Goal: Communication & Community: Answer question/provide support

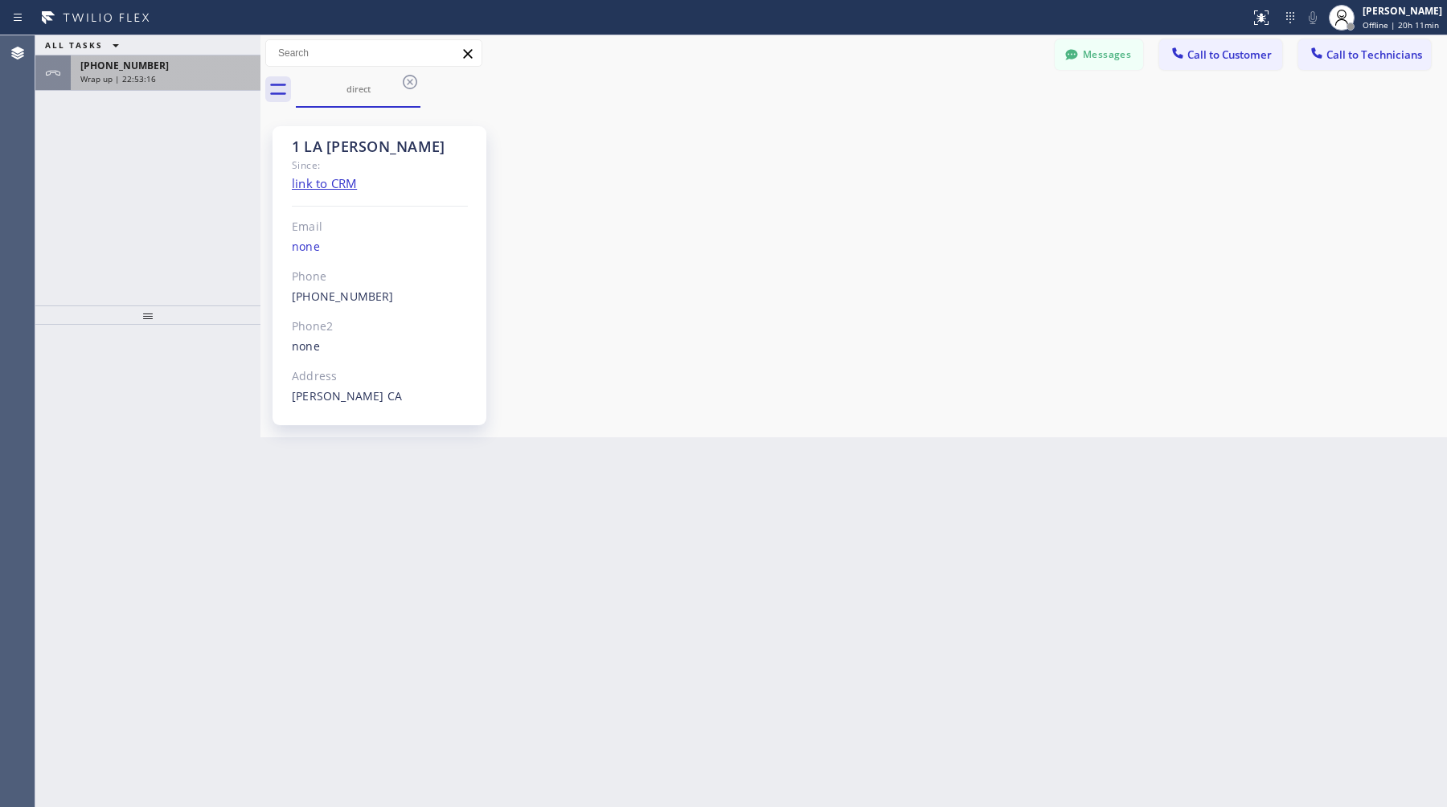
click at [198, 79] on div "Wrap up | 22:53:16" at bounding box center [165, 78] width 170 height 11
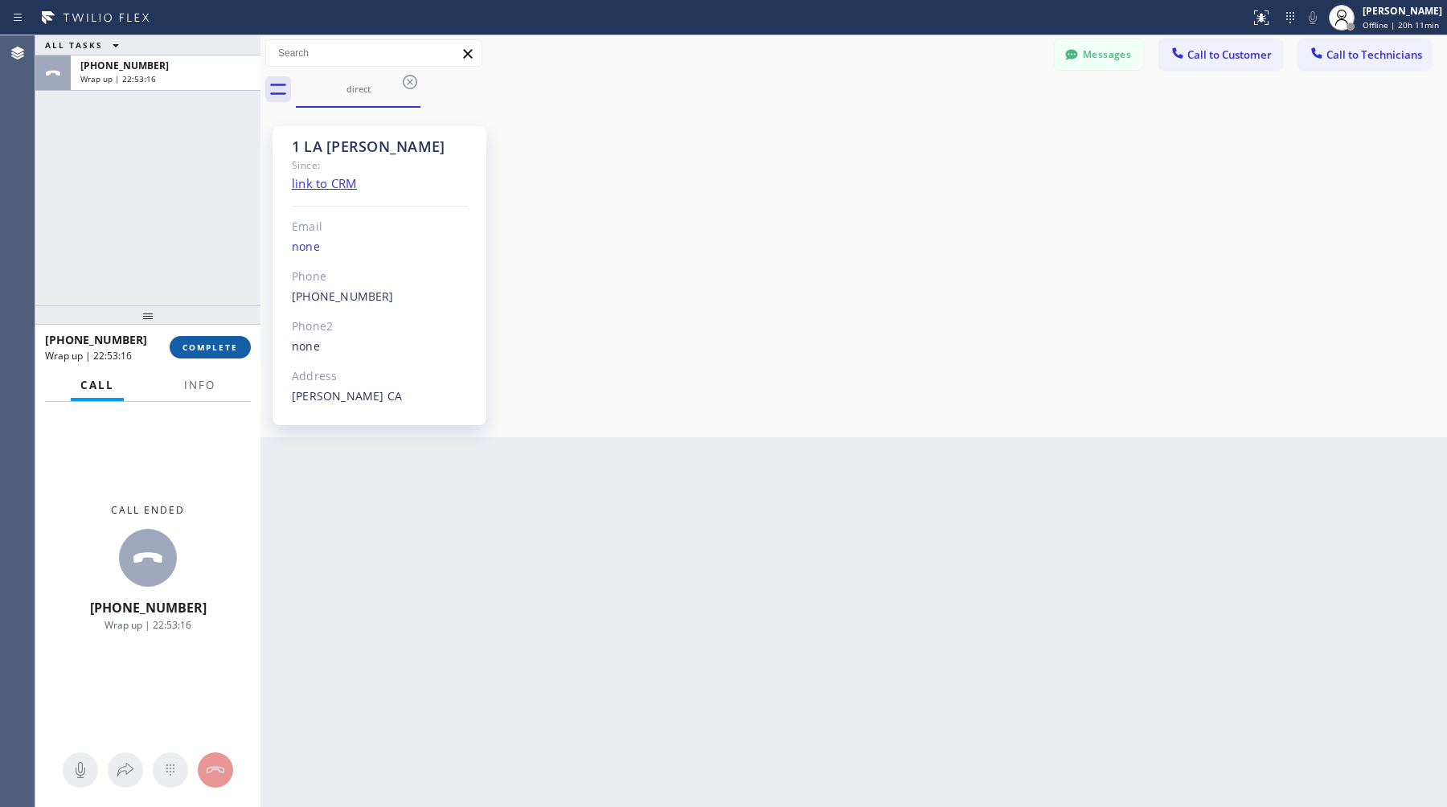
click at [228, 348] on span "COMPLETE" at bounding box center [210, 347] width 55 height 11
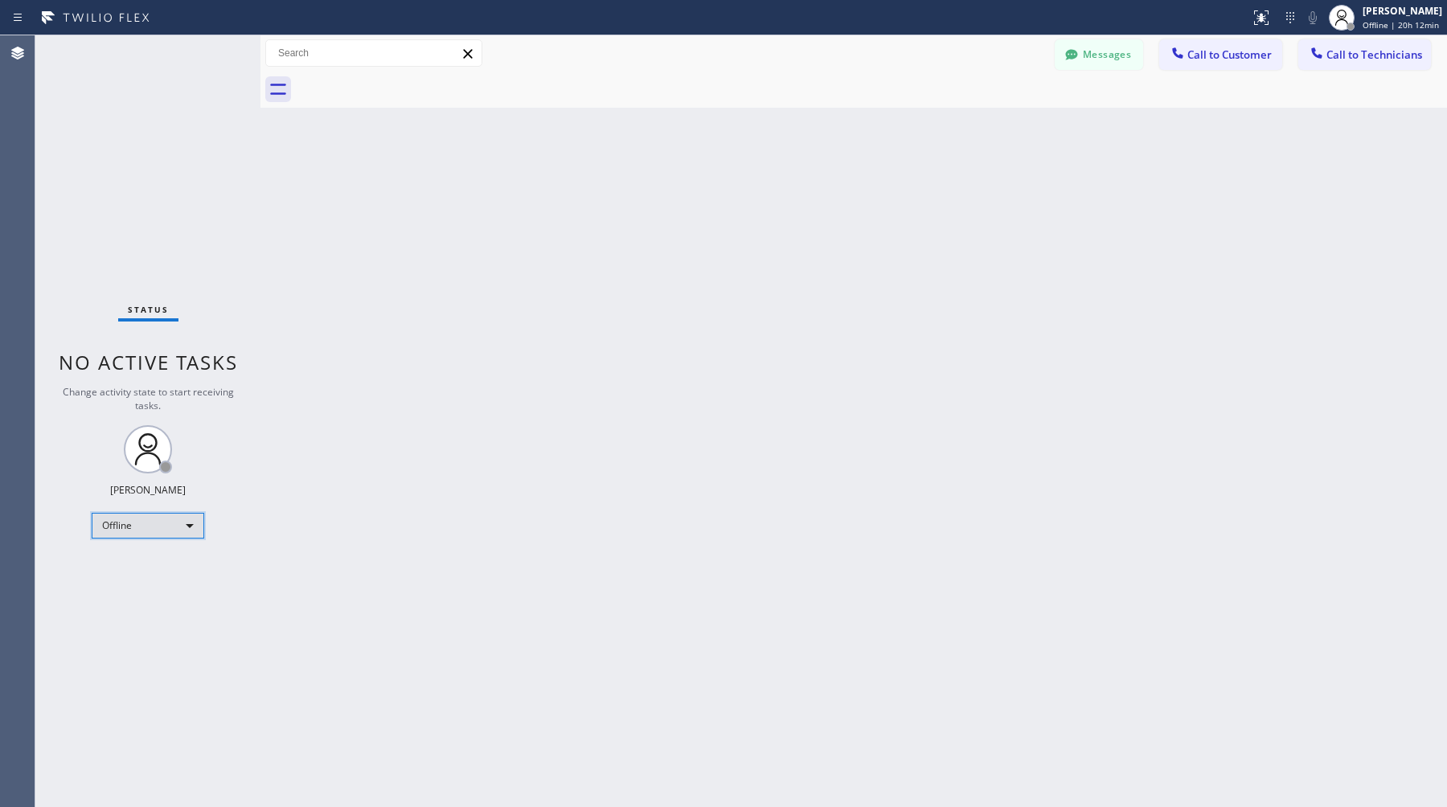
click at [176, 531] on div "Offline" at bounding box center [148, 526] width 113 height 26
click at [162, 573] on li "Available" at bounding box center [146, 567] width 109 height 19
click at [1083, 51] on button "Messages" at bounding box center [1099, 54] width 88 height 31
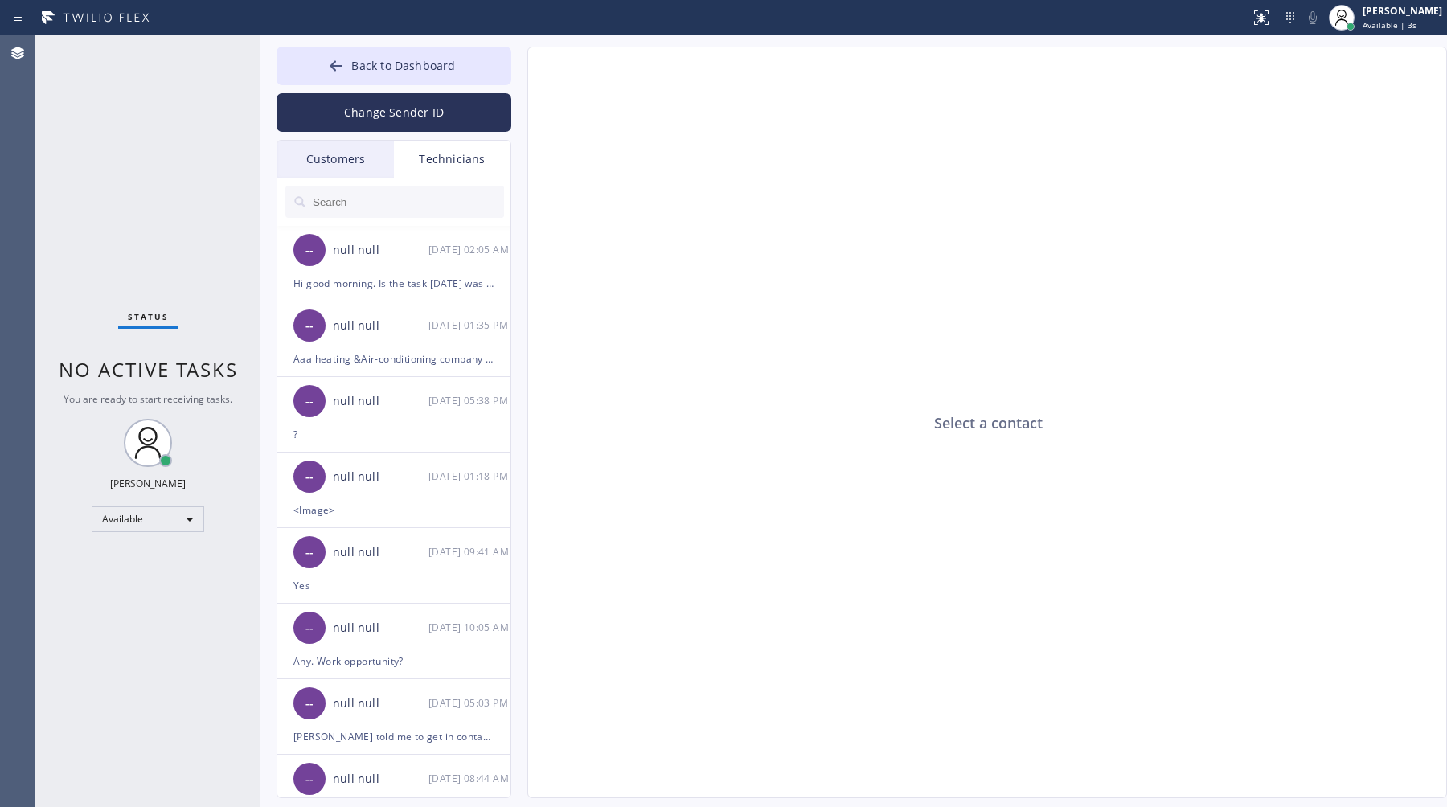
click at [354, 167] on div "Customers" at bounding box center [335, 159] width 117 height 37
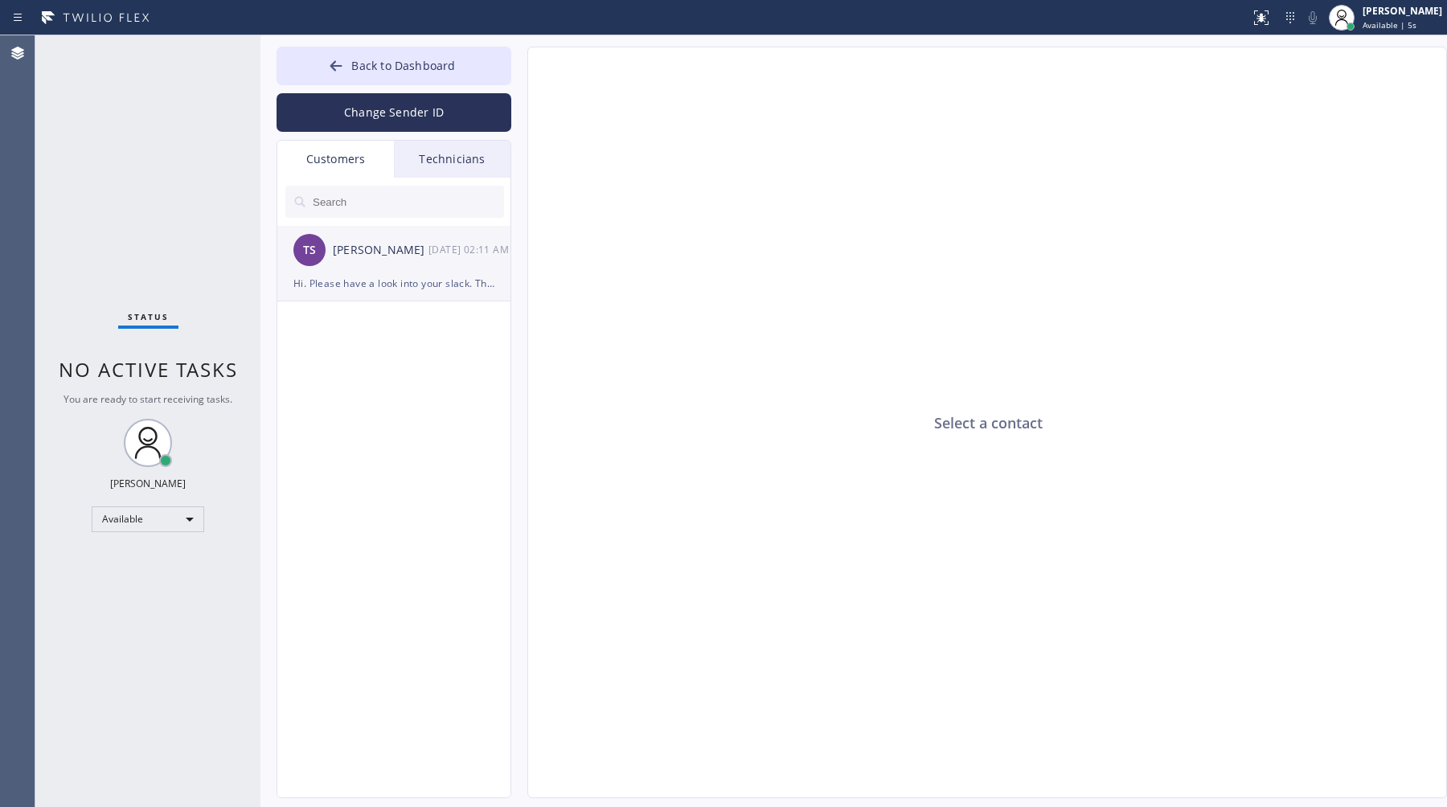
click at [400, 251] on div "[PERSON_NAME]" at bounding box center [381, 250] width 96 height 18
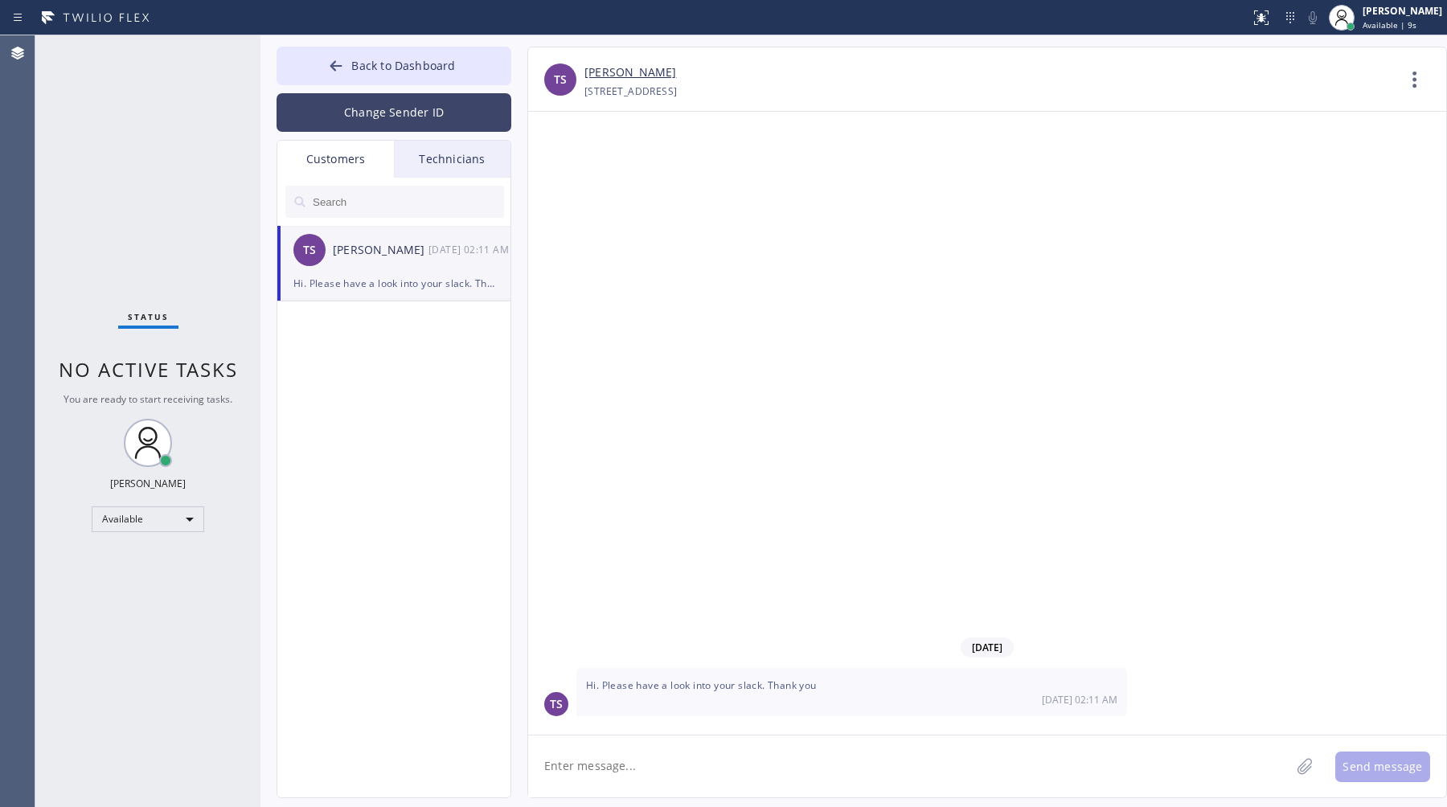
click at [428, 120] on button "Change Sender ID" at bounding box center [394, 112] width 235 height 39
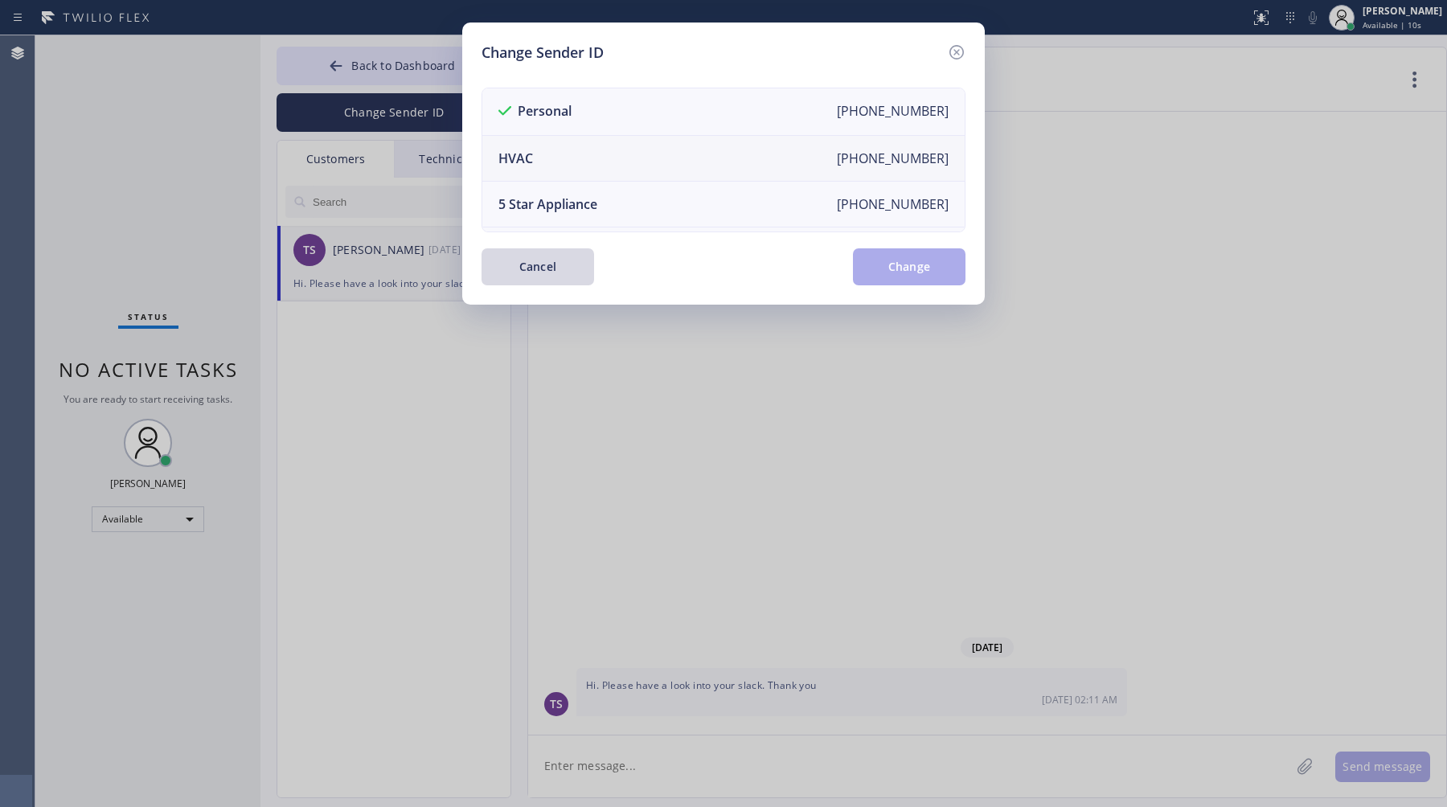
click at [576, 144] on li "HVAC [PHONE_NUMBER]" at bounding box center [723, 159] width 482 height 46
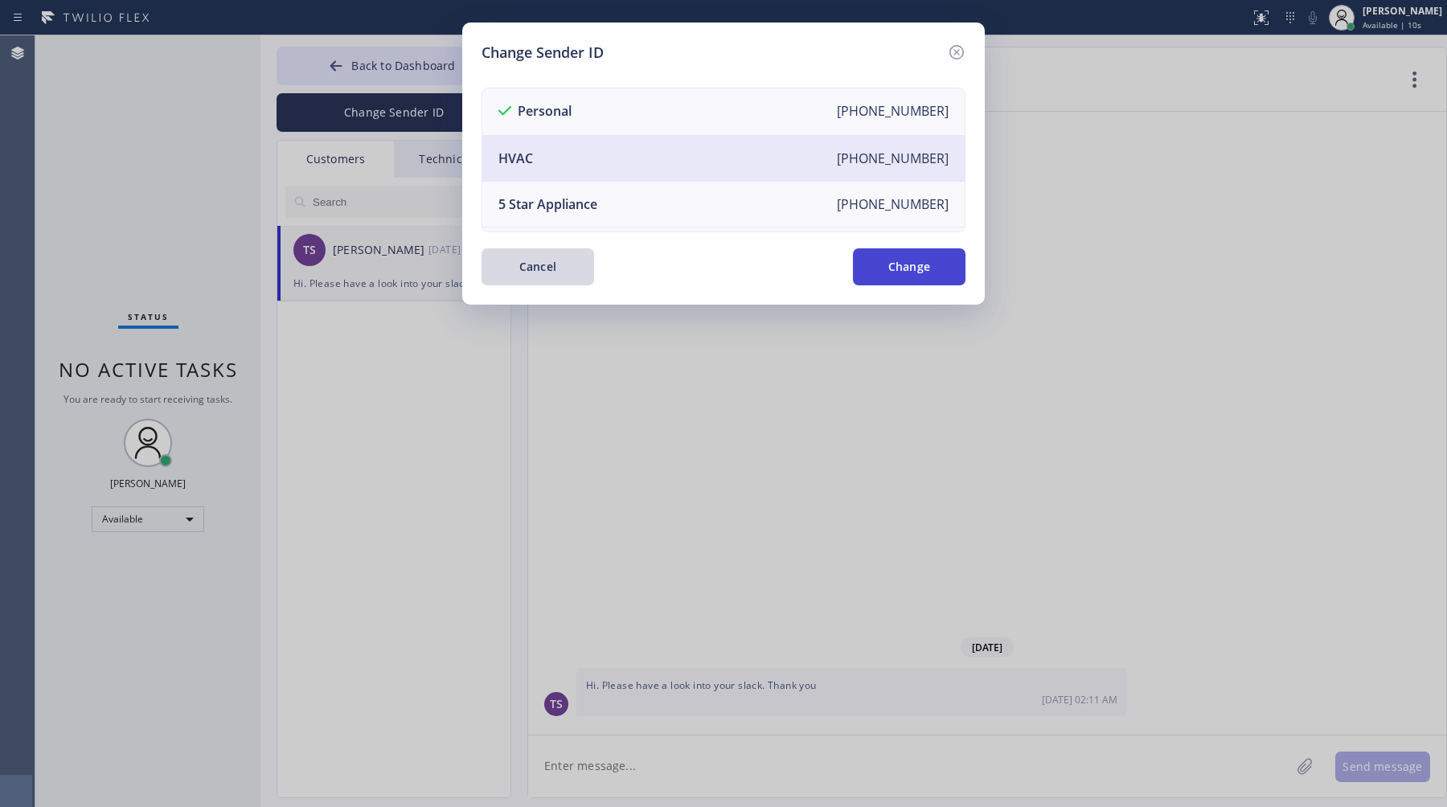
click at [938, 263] on button "Change" at bounding box center [909, 266] width 113 height 37
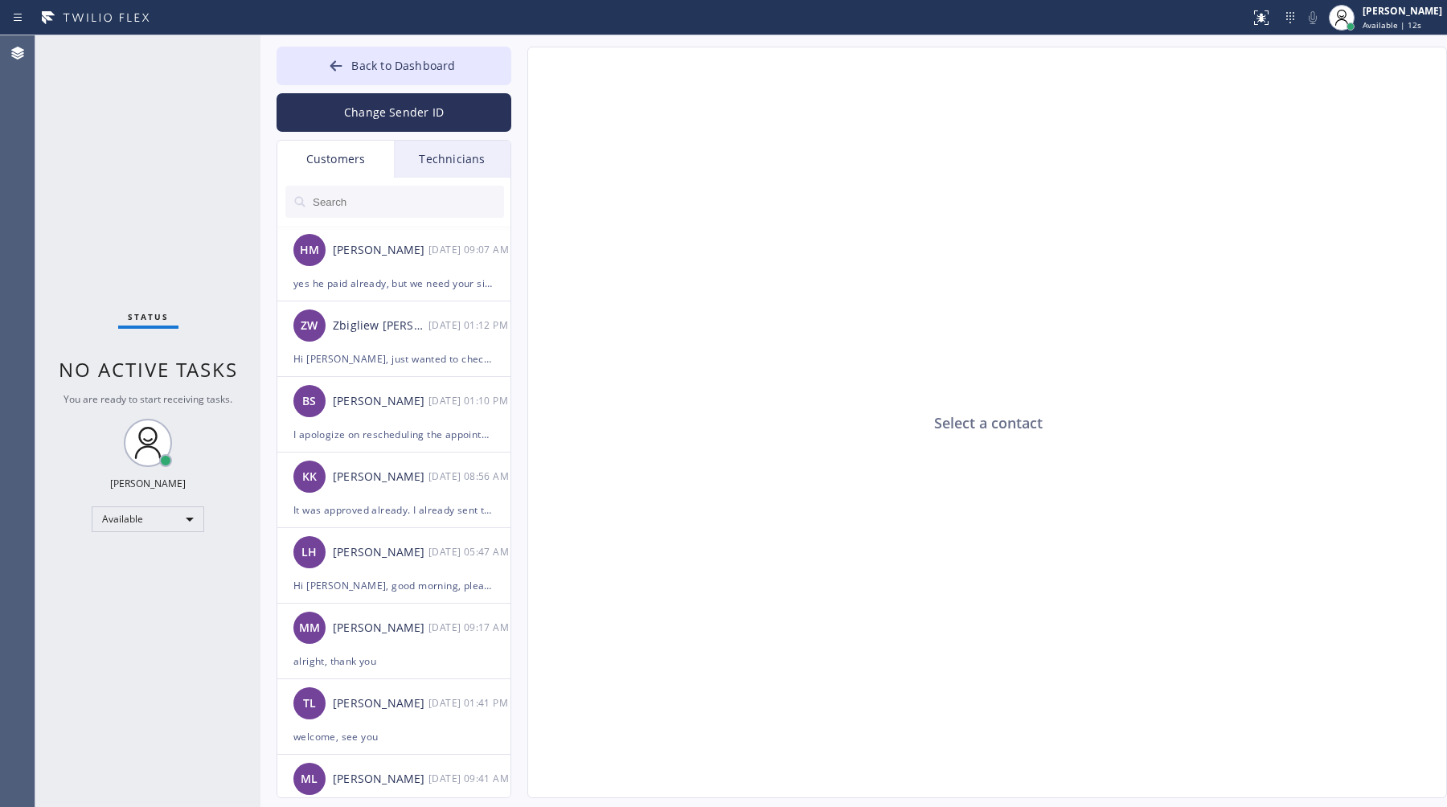
click at [372, 206] on input "text" at bounding box center [407, 202] width 193 height 32
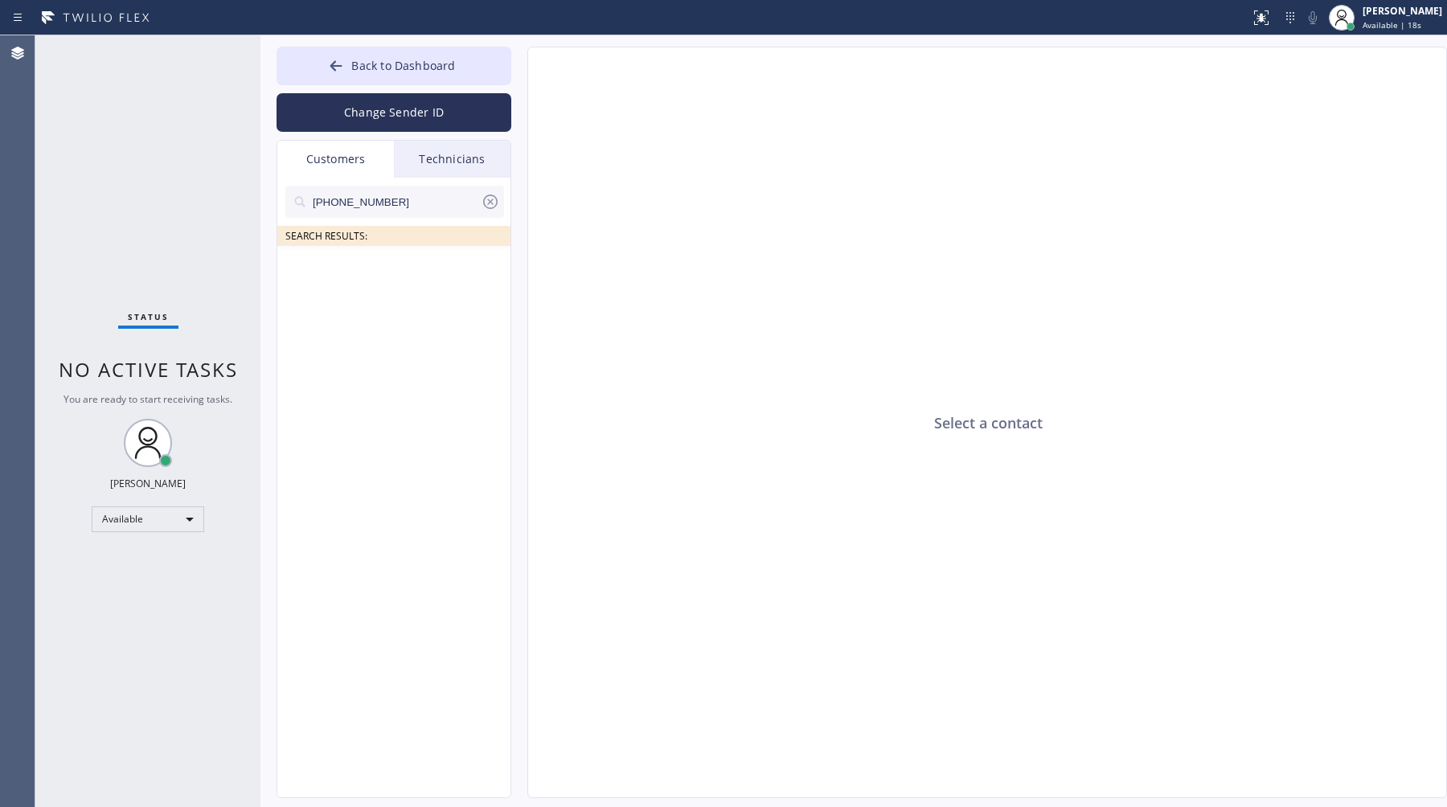
click at [310, 197] on div at bounding box center [301, 203] width 19 height 19
click at [314, 198] on input "[PHONE_NUMBER]" at bounding box center [396, 202] width 170 height 32
click at [341, 195] on input "[PHONE_NUMBER]" at bounding box center [396, 202] width 170 height 32
click at [335, 199] on input "(66_) 743-5522" at bounding box center [396, 202] width 170 height 32
type input "[PHONE_NUMBER]"
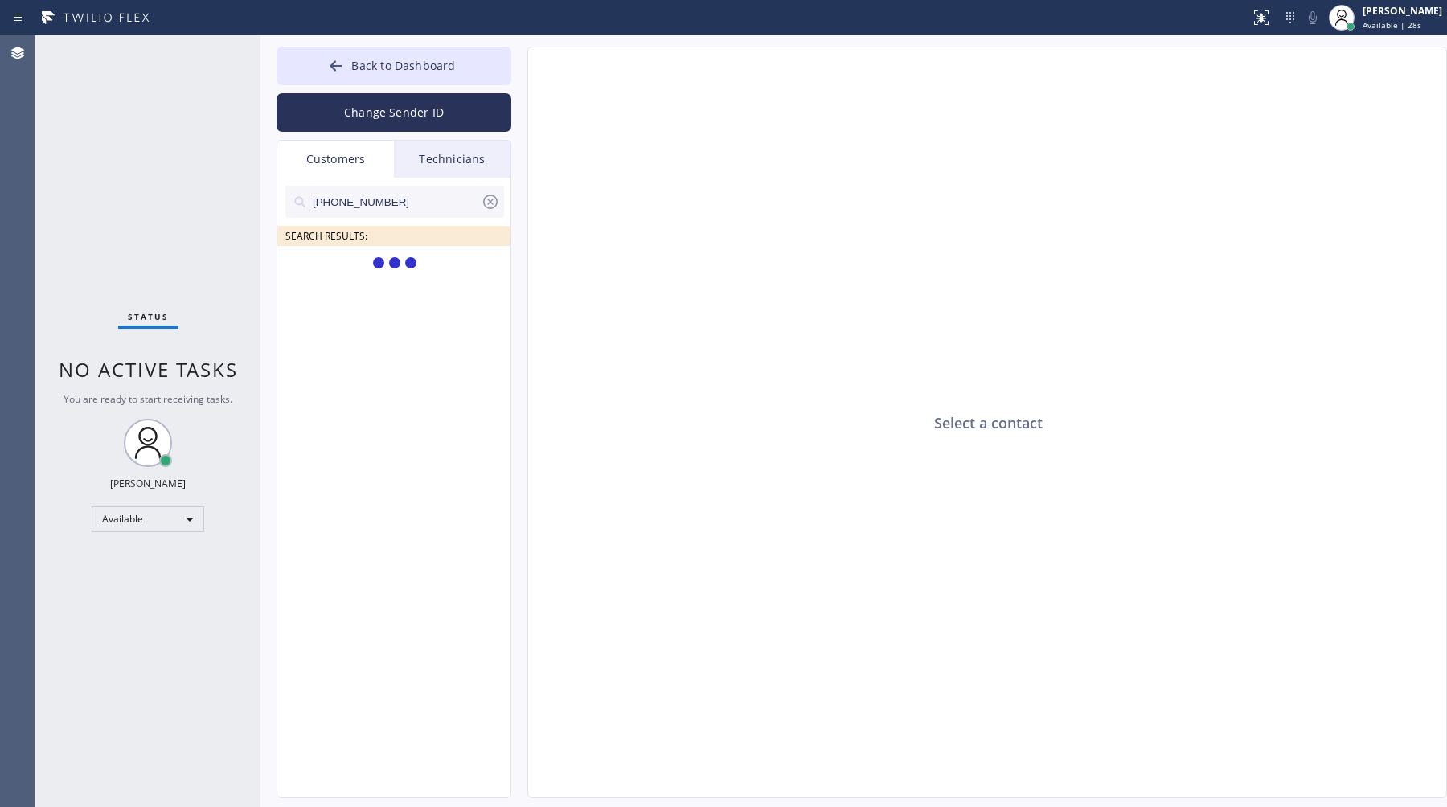
click at [423, 195] on input "[PHONE_NUMBER]" at bounding box center [396, 202] width 170 height 32
click at [429, 272] on div "--:--" at bounding box center [471, 270] width 84 height 18
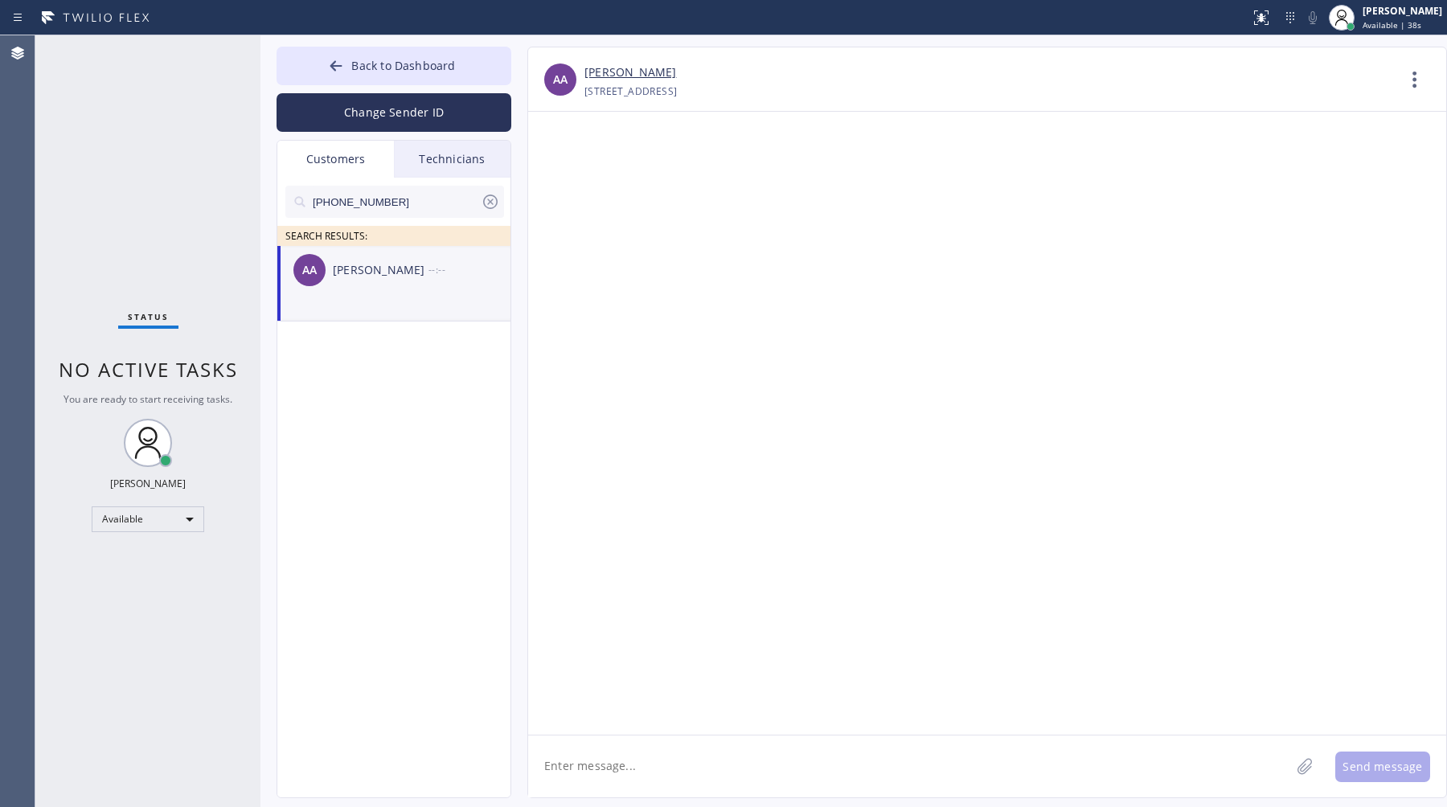
click at [743, 746] on textarea at bounding box center [909, 767] width 762 height 62
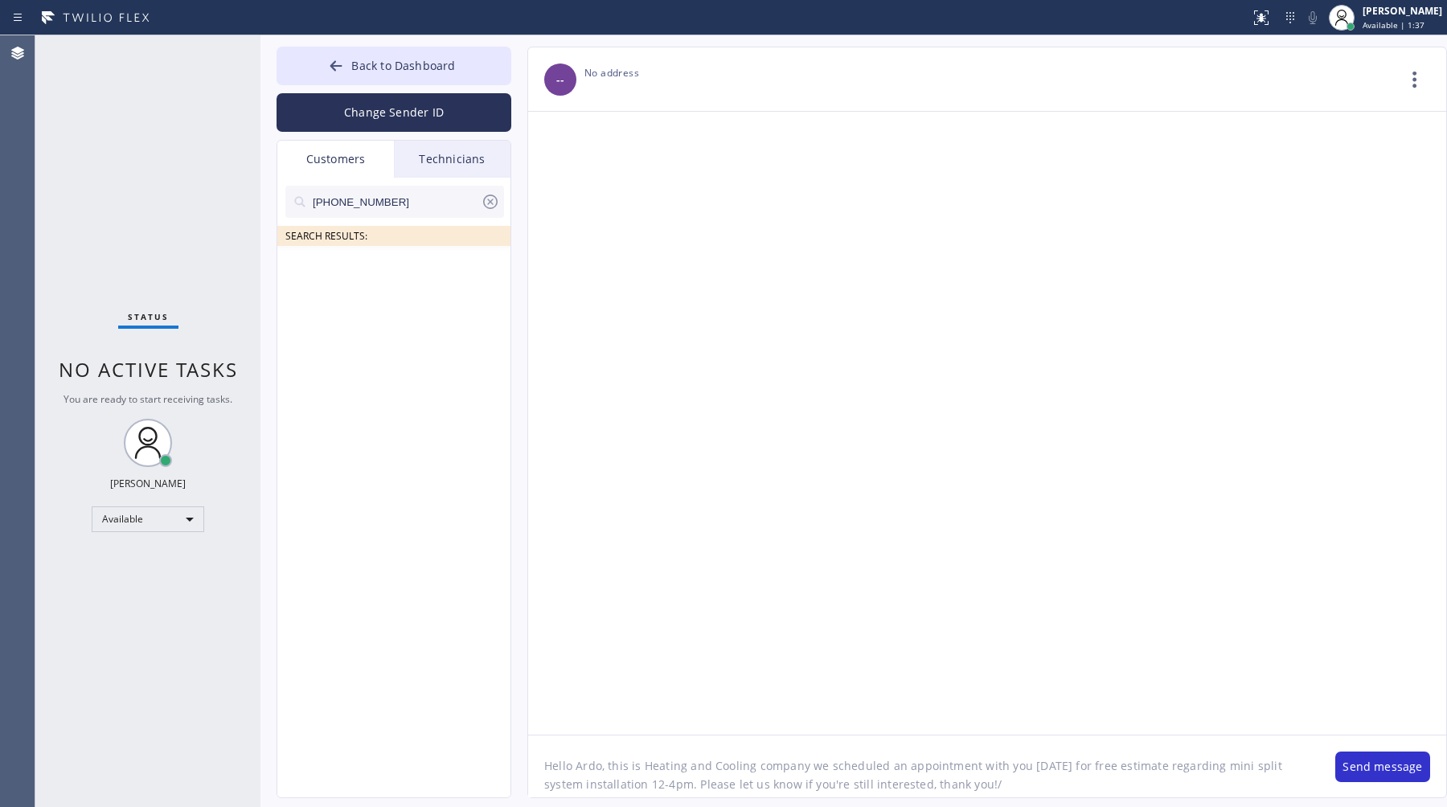
type textarea "Hello Ardo, this is Heating and Cooling company we scheduled an appointment wit…"
